Goal: Answer question/provide support: Share knowledge or assist other users

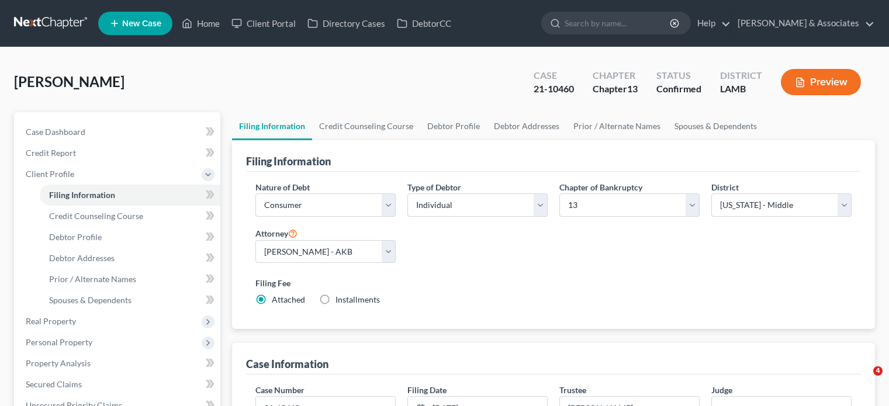
select select "1"
select select "0"
select select "3"
select select "35"
select select "3"
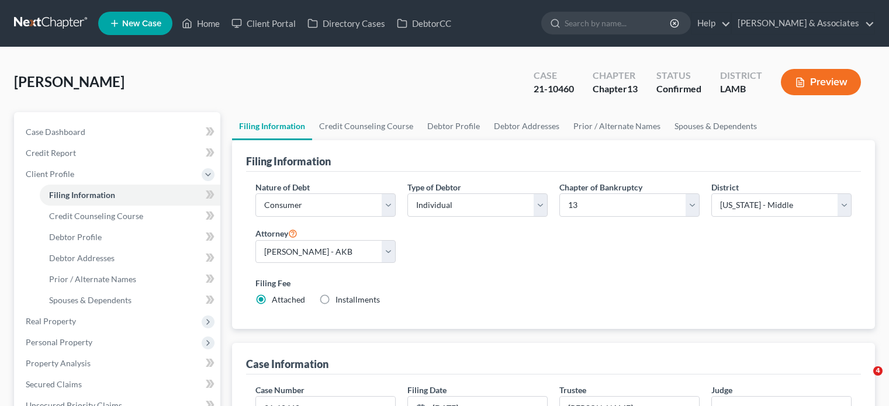
select select "19"
click at [205, 23] on link "Home" at bounding box center [201, 23] width 50 height 21
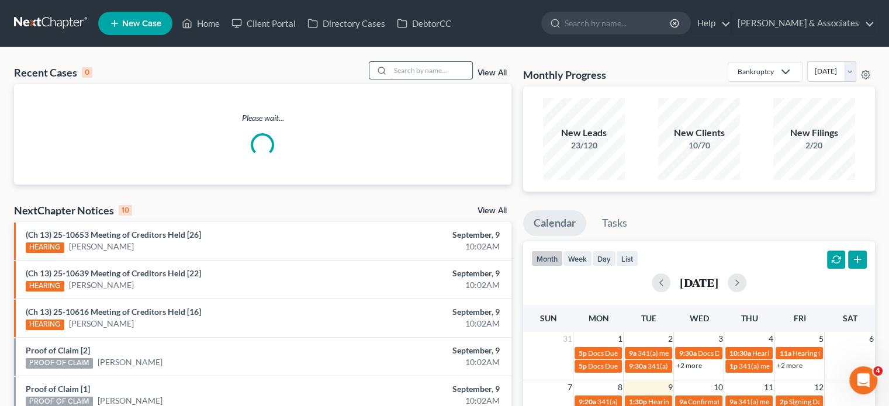
click at [412, 70] on input "search" at bounding box center [432, 70] width 82 height 17
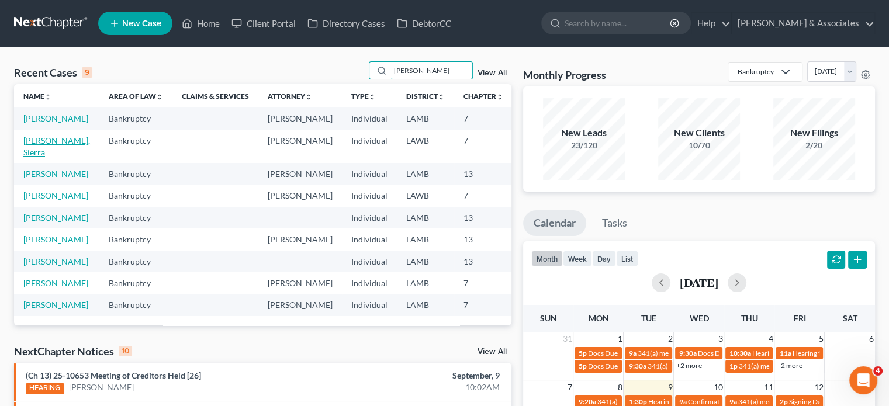
type input "[PERSON_NAME]"
click at [40, 157] on link "[PERSON_NAME], Sierra" at bounding box center [56, 147] width 67 height 22
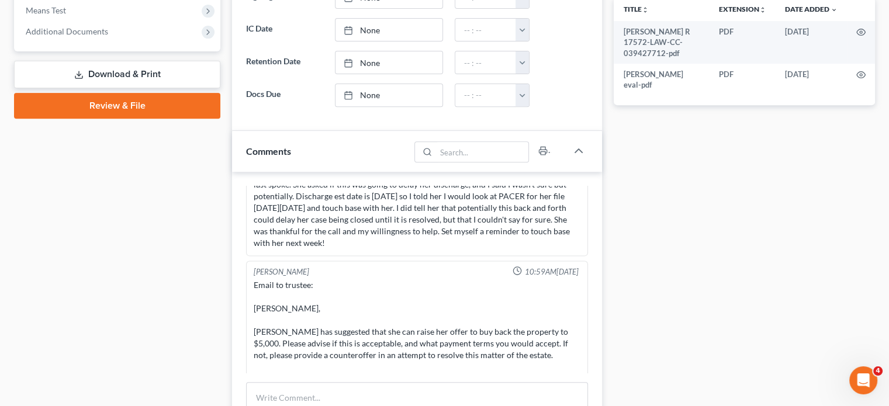
scroll to position [760, 0]
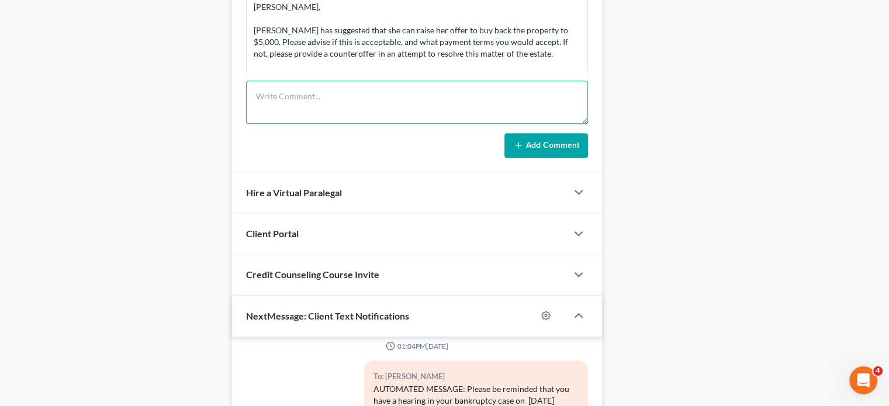
click at [333, 104] on textarea at bounding box center [417, 102] width 342 height 43
type textarea "N"
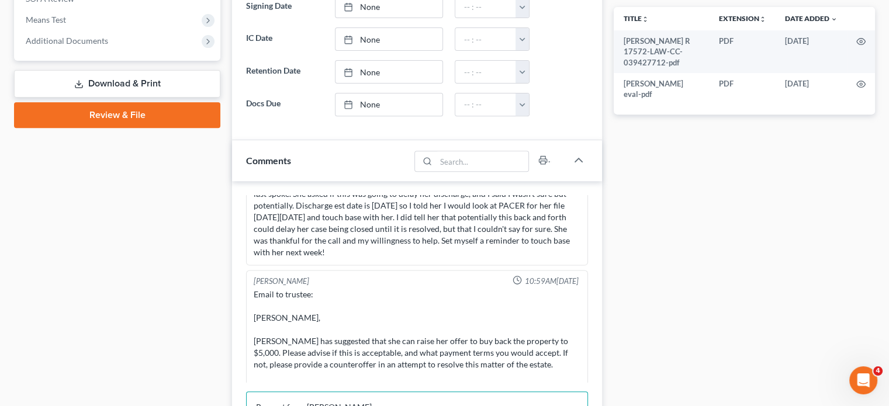
scroll to position [526, 0]
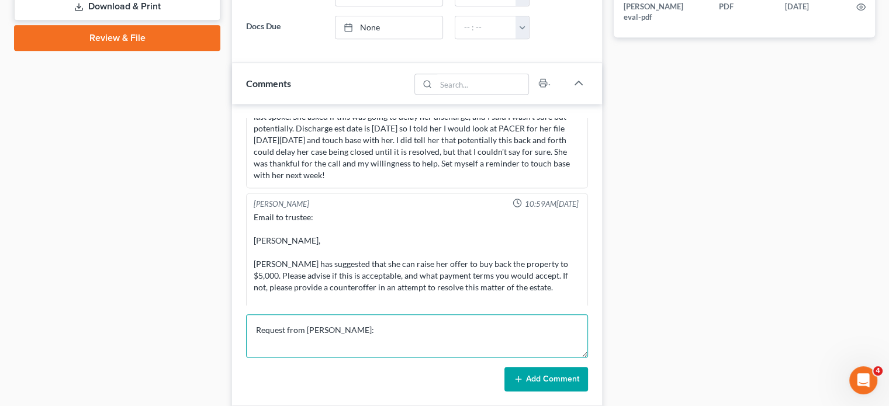
drag, startPoint x: 380, startPoint y: 319, endPoint x: 369, endPoint y: 329, distance: 14.5
paste textarea "If someone wants to deliver some good news, please call [PERSON_NAME] and let h…"
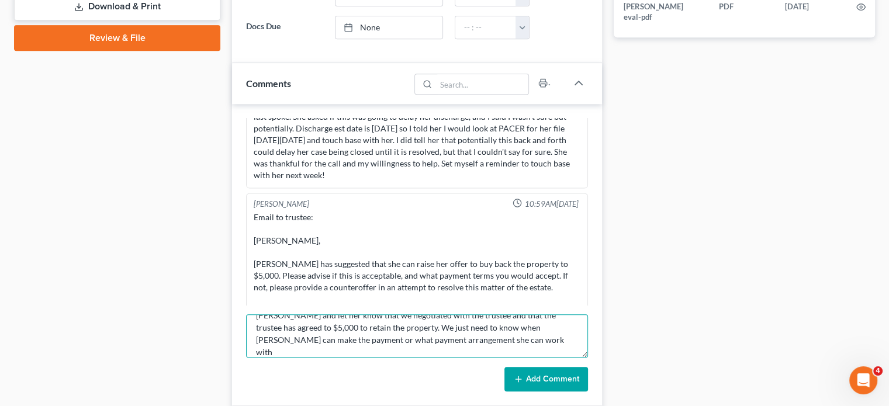
scroll to position [39, 0]
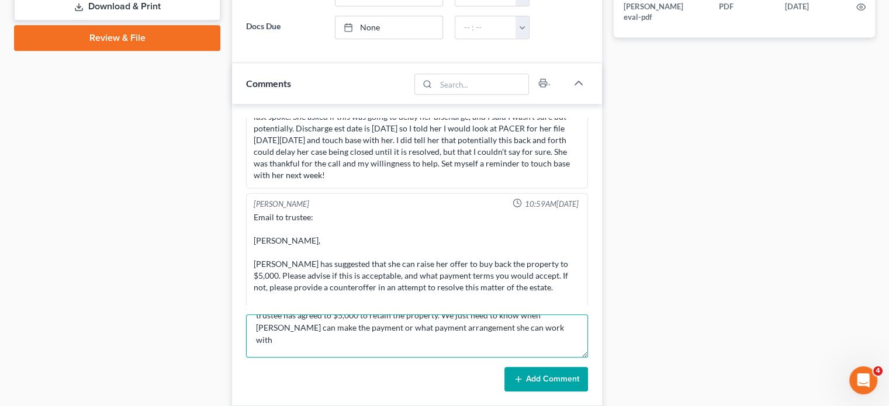
paste textarea "Sierra would like to know when it would be due by? She said that she is about r…"
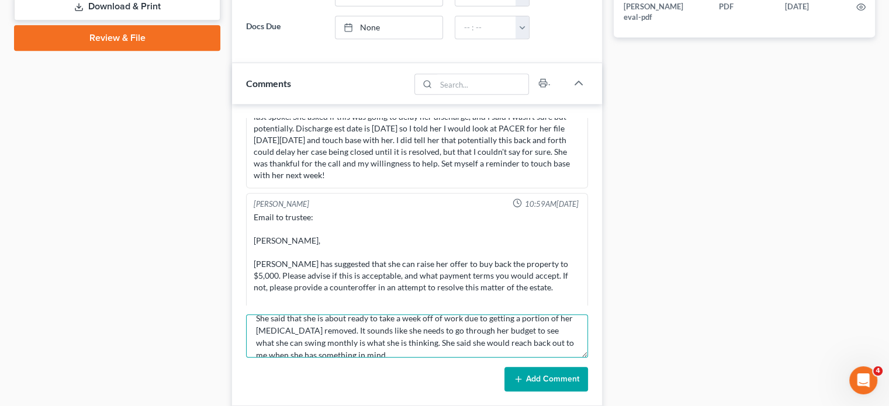
scroll to position [112, 0]
type textarea "Request from [PERSON_NAME]: If someone wants to deliver some good news, please …"
click at [544, 377] on button "Add Comment" at bounding box center [547, 379] width 84 height 25
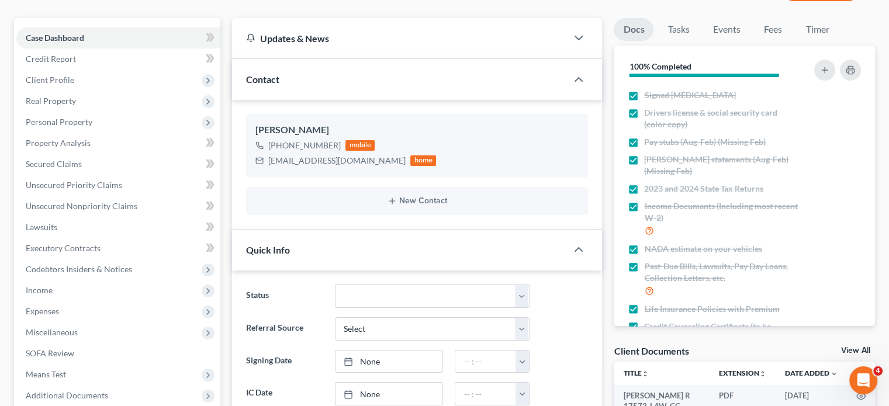
scroll to position [0, 0]
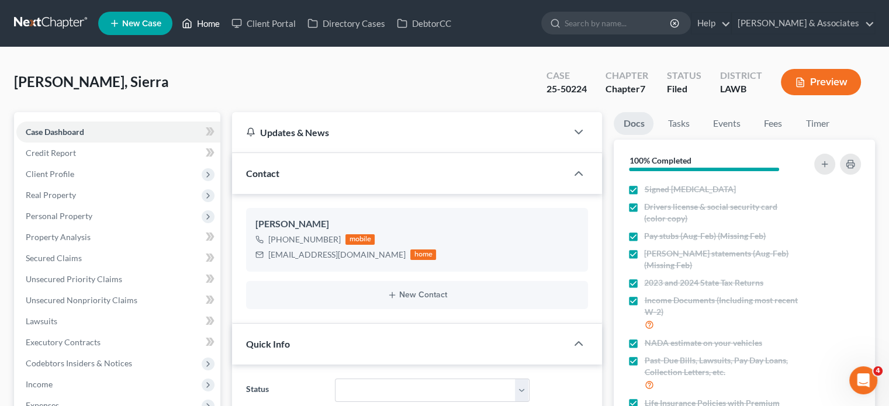
click at [199, 20] on link "Home" at bounding box center [201, 23] width 50 height 21
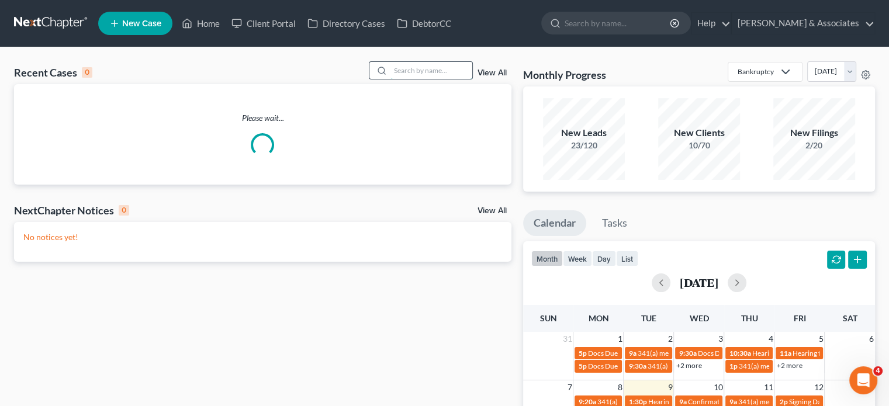
click at [421, 76] on input "search" at bounding box center [432, 70] width 82 height 17
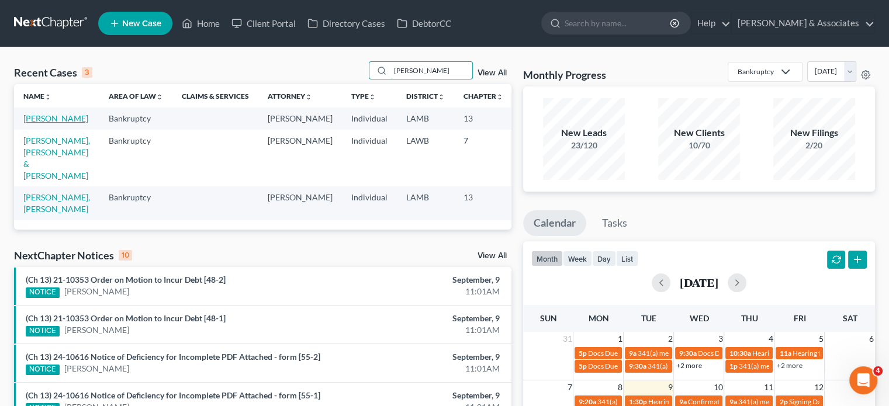
type input "[PERSON_NAME]"
click at [30, 123] on link "[PERSON_NAME]" at bounding box center [55, 118] width 65 height 10
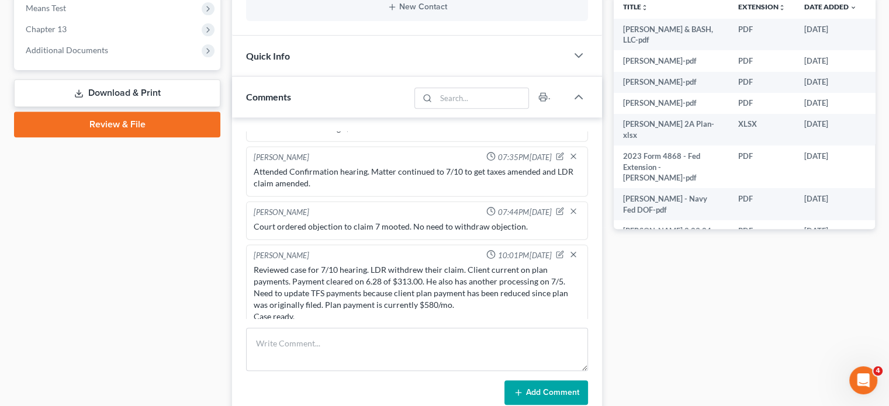
scroll to position [468, 0]
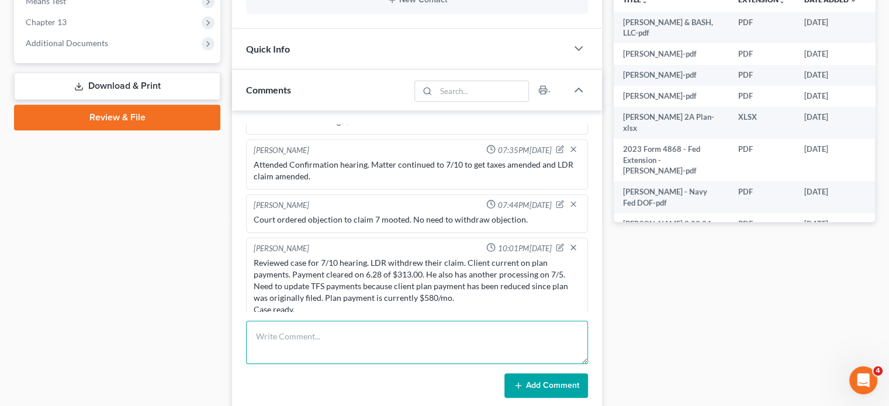
click at [357, 332] on textarea at bounding box center [417, 342] width 342 height 43
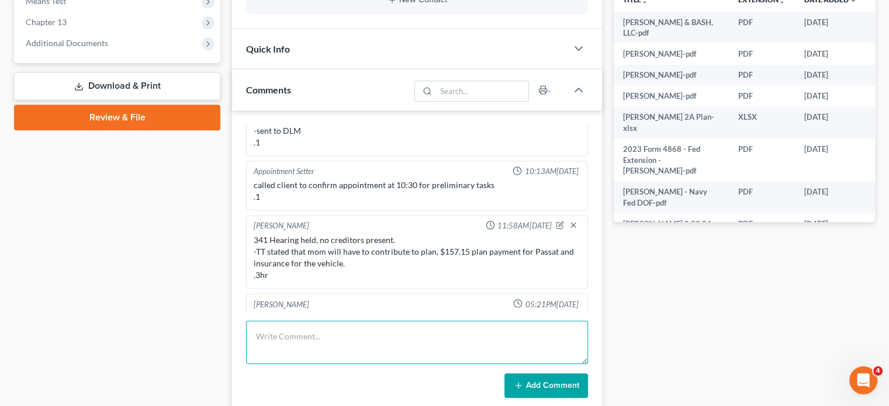
scroll to position [2222, 0]
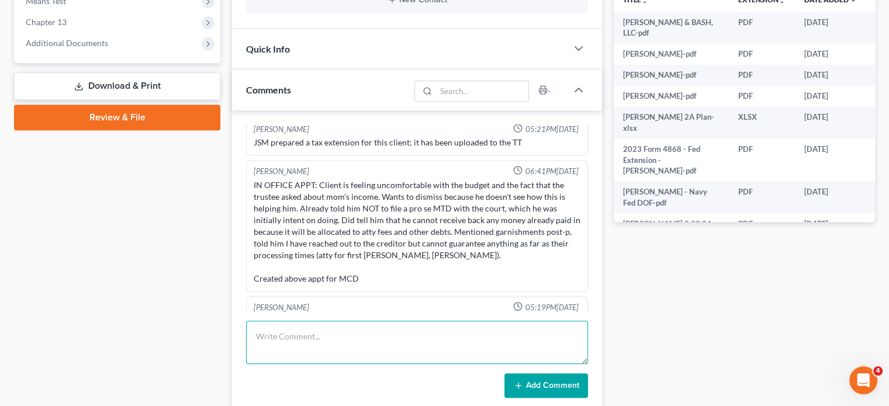
click at [290, 334] on textarea at bounding box center [417, 342] width 342 height 43
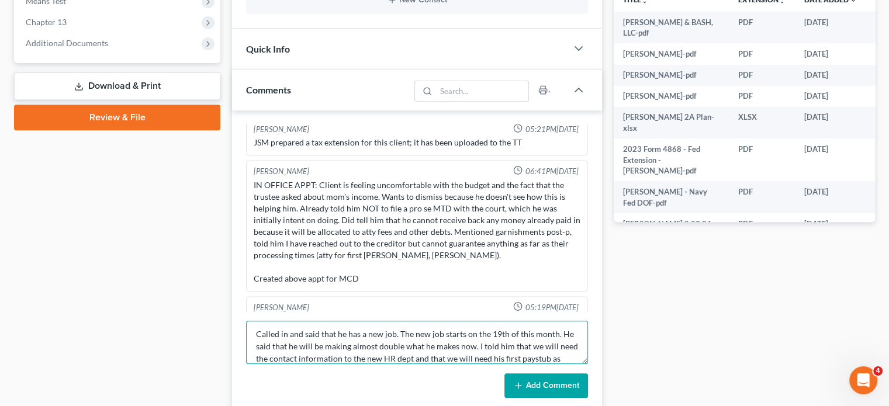
scroll to position [14, 0]
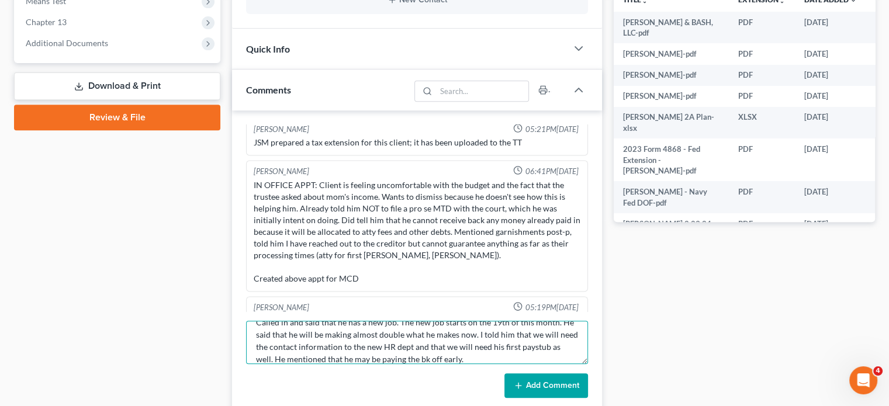
type textarea "Called in and said that he has a new job. The new job starts on the 19th of thi…"
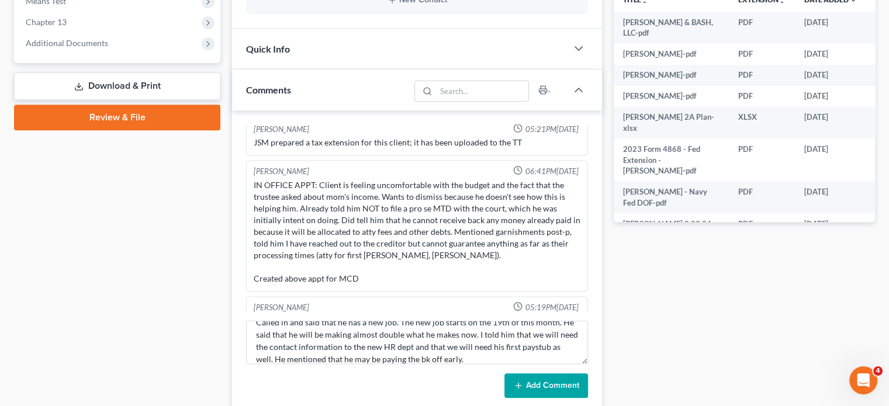
click at [554, 387] on button "Add Comment" at bounding box center [547, 386] width 84 height 25
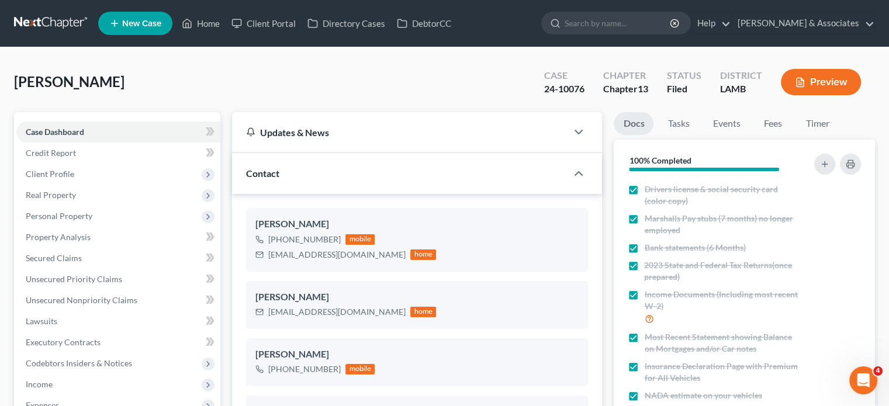
scroll to position [0, 0]
